Goal: Task Accomplishment & Management: Manage account settings

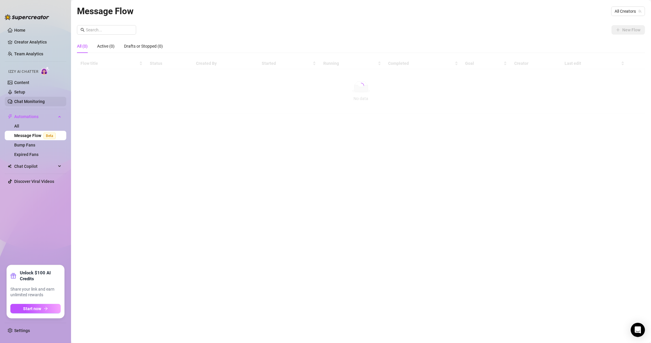
click at [45, 104] on link "Chat Monitoring" at bounding box center [29, 101] width 30 height 5
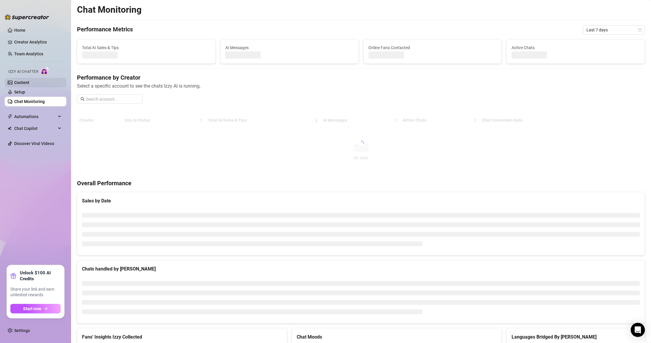
click at [29, 85] on link "Content" at bounding box center [21, 82] width 15 height 5
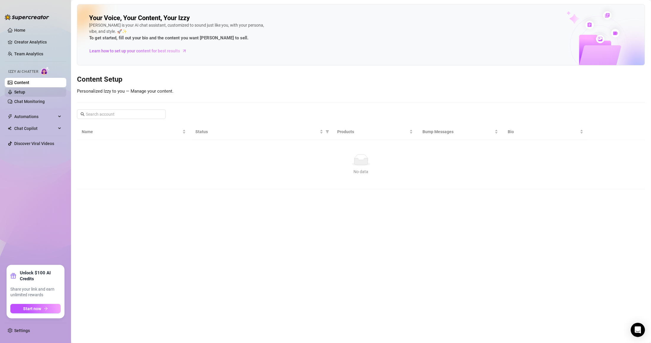
click at [25, 92] on link "Setup" at bounding box center [19, 92] width 11 height 5
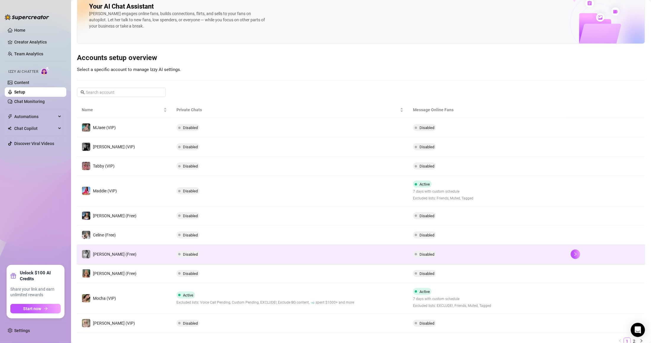
scroll to position [36, 0]
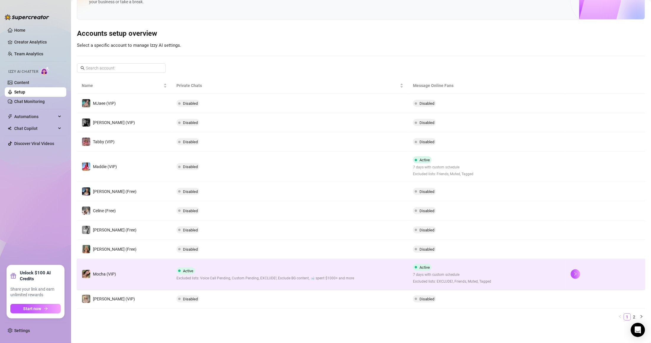
click at [304, 283] on td "Active Excluded lists: Voice Call Pending, Custom Pending, EXCLUDE!, Exclude BG…" at bounding box center [290, 274] width 237 height 30
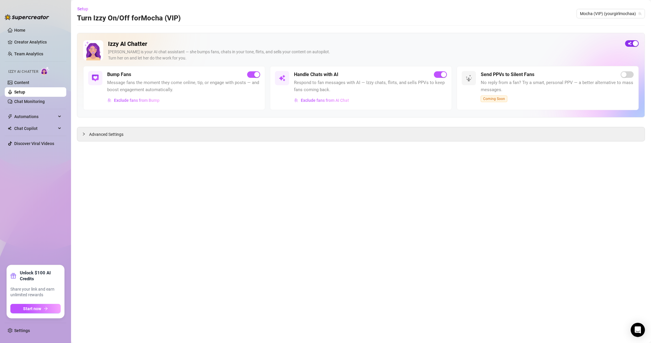
click at [630, 42] on span "button" at bounding box center [632, 43] width 14 height 7
